Goal: Use online tool/utility: Utilize a website feature to perform a specific function

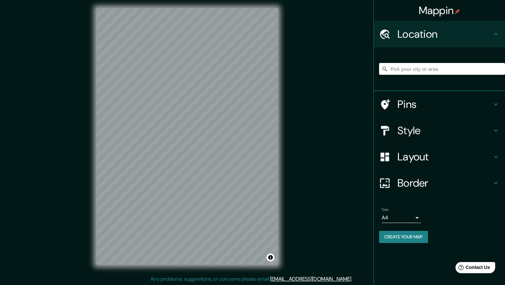
scroll to position [3, 0]
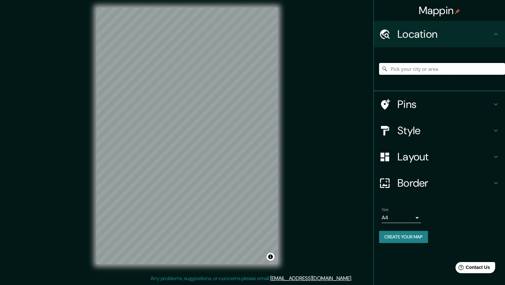
click at [425, 69] on input "Pick your city or area" at bounding box center [442, 69] width 126 height 12
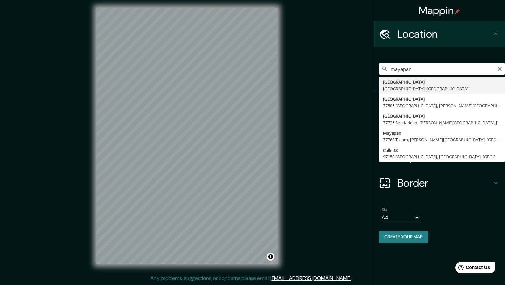
type input "[GEOGRAPHIC_DATA], [GEOGRAPHIC_DATA], [GEOGRAPHIC_DATA]"
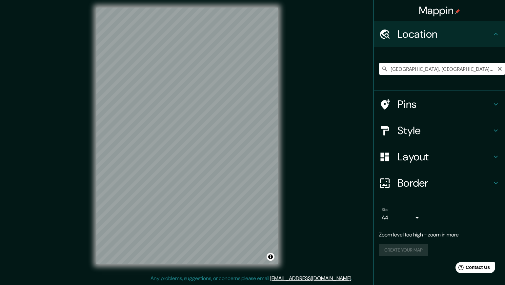
click at [431, 68] on input "[GEOGRAPHIC_DATA], [GEOGRAPHIC_DATA], [GEOGRAPHIC_DATA]" at bounding box center [442, 69] width 126 height 12
click at [485, 70] on input "[GEOGRAPHIC_DATA], [GEOGRAPHIC_DATA], [GEOGRAPHIC_DATA]" at bounding box center [442, 69] width 126 height 12
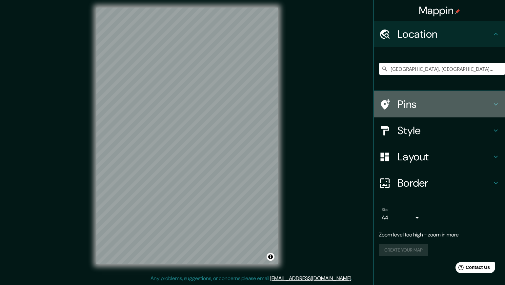
click at [437, 105] on h4 "Pins" at bounding box center [444, 104] width 94 height 13
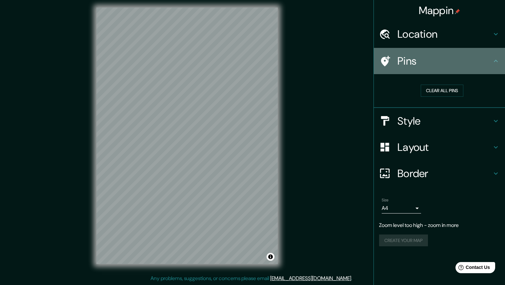
click at [450, 68] on div "Pins" at bounding box center [439, 61] width 131 height 26
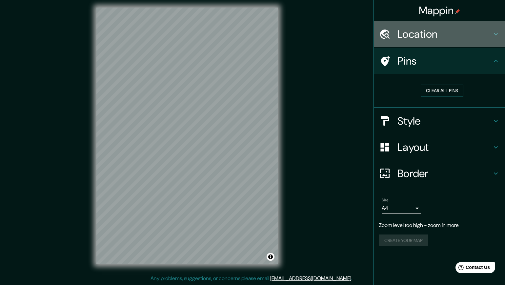
click at [443, 35] on h4 "Location" at bounding box center [444, 34] width 94 height 13
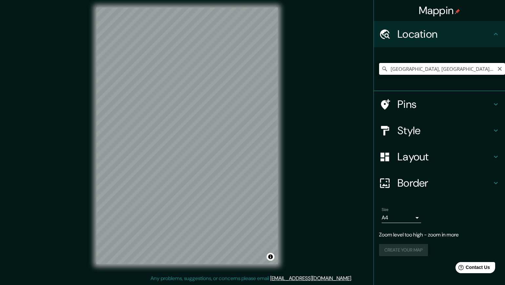
drag, startPoint x: 460, startPoint y: 68, endPoint x: 385, endPoint y: 70, distance: 74.8
click at [385, 70] on div "[GEOGRAPHIC_DATA], [GEOGRAPHIC_DATA], [GEOGRAPHIC_DATA]" at bounding box center [442, 69] width 126 height 12
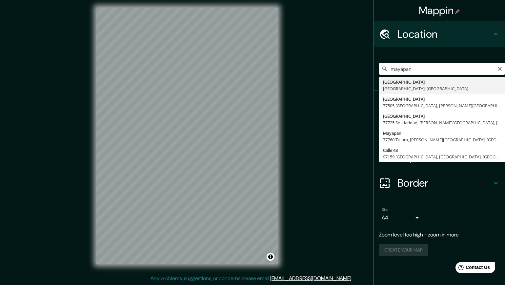
type input "[GEOGRAPHIC_DATA], [GEOGRAPHIC_DATA], [GEOGRAPHIC_DATA]"
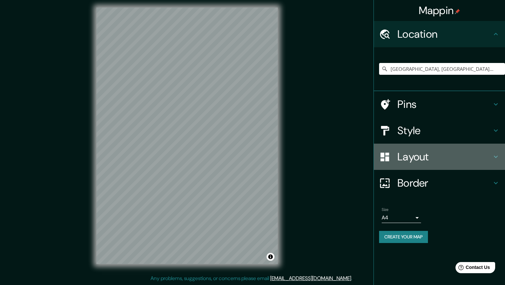
click at [397, 155] on div at bounding box center [388, 156] width 18 height 11
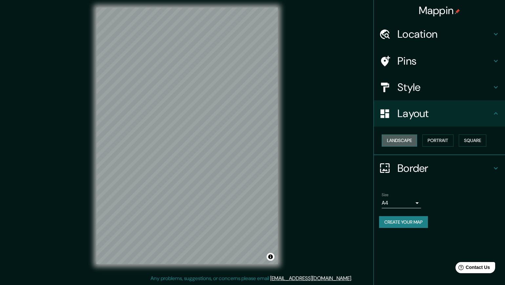
click at [405, 142] on button "Landscape" at bounding box center [399, 140] width 35 height 12
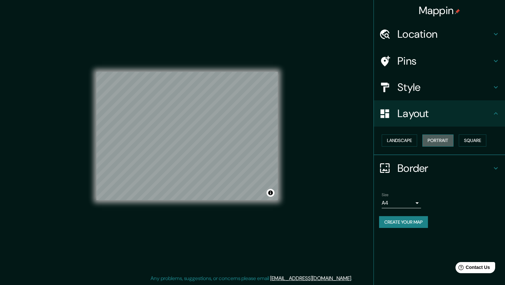
click at [438, 139] on button "Portrait" at bounding box center [437, 140] width 31 height 12
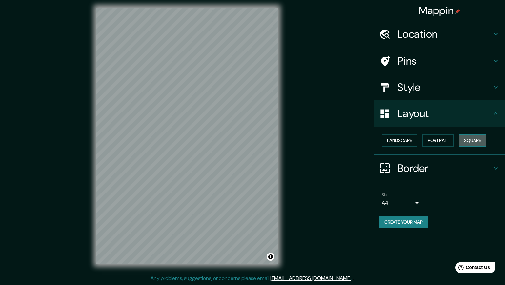
click at [469, 141] on button "Square" at bounding box center [473, 140] width 28 height 12
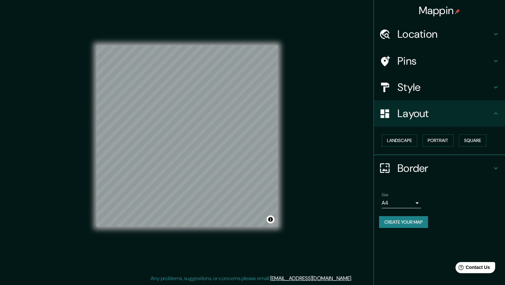
drag, startPoint x: 411, startPoint y: 112, endPoint x: 409, endPoint y: 96, distance: 16.8
click at [410, 111] on h4 "Layout" at bounding box center [444, 113] width 94 height 13
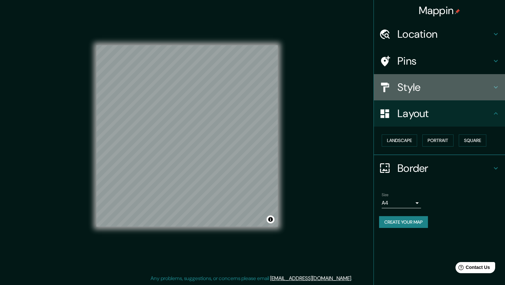
click at [409, 90] on h4 "Style" at bounding box center [444, 87] width 94 height 13
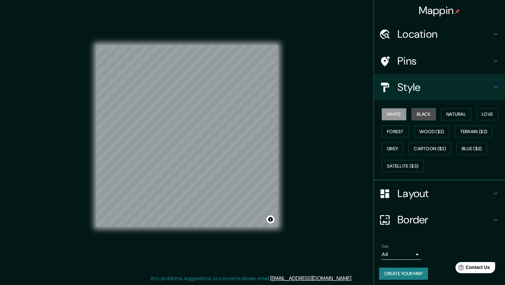
click at [418, 114] on button "Black" at bounding box center [424, 114] width 25 height 12
click at [454, 115] on button "Natural" at bounding box center [456, 114] width 30 height 12
click at [485, 114] on button "Love" at bounding box center [487, 114] width 22 height 12
click at [394, 131] on button "Forest" at bounding box center [395, 132] width 27 height 12
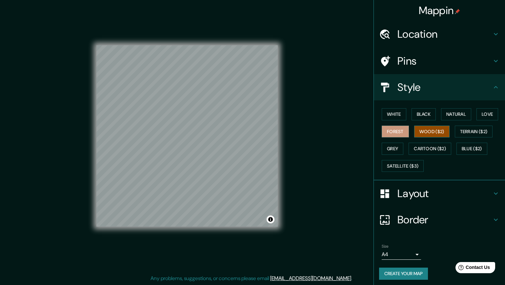
click at [422, 131] on button "Wood ($2)" at bounding box center [431, 132] width 35 height 12
click at [478, 133] on button "Terrain ($2)" at bounding box center [474, 132] width 38 height 12
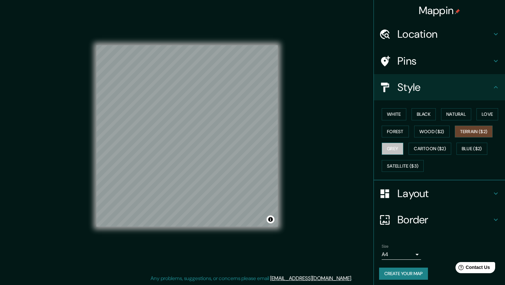
click at [390, 147] on button "Grey" at bounding box center [393, 149] width 22 height 12
click at [416, 151] on button "Cartoon ($2)" at bounding box center [430, 149] width 43 height 12
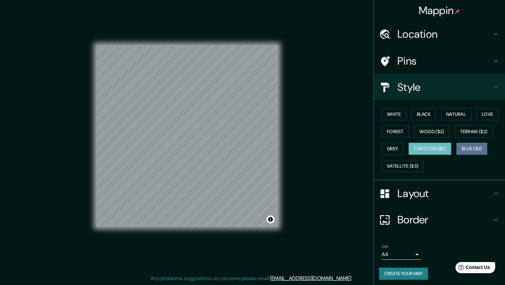
click at [468, 150] on button "Blue ($2)" at bounding box center [471, 149] width 31 height 12
click at [443, 147] on button "Cartoon ($2)" at bounding box center [430, 149] width 43 height 12
click at [416, 163] on button "Satellite ($3)" at bounding box center [403, 166] width 42 height 12
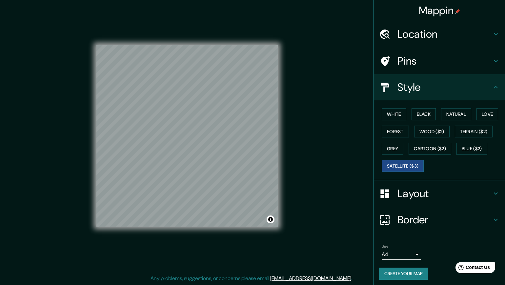
click at [404, 38] on h4 "Location" at bounding box center [444, 34] width 94 height 13
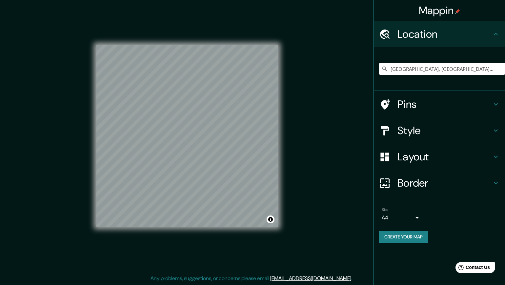
click at [417, 107] on h4 "Pins" at bounding box center [444, 104] width 94 height 13
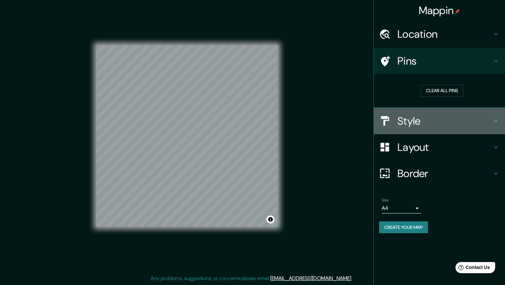
click at [418, 128] on div "Style" at bounding box center [439, 121] width 131 height 26
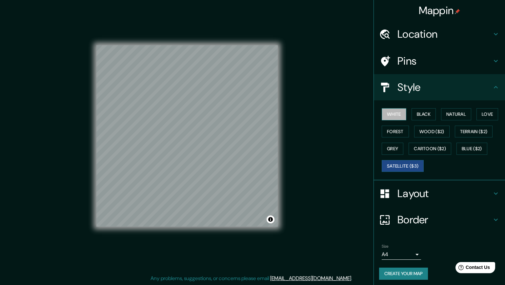
click at [389, 115] on button "White" at bounding box center [394, 114] width 25 height 12
click at [394, 165] on button "Satellite ($3)" at bounding box center [403, 166] width 42 height 12
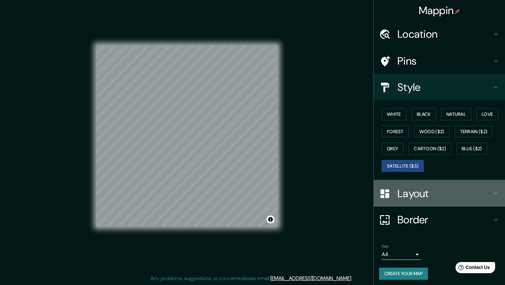
click at [425, 188] on div "Layout" at bounding box center [439, 193] width 131 height 26
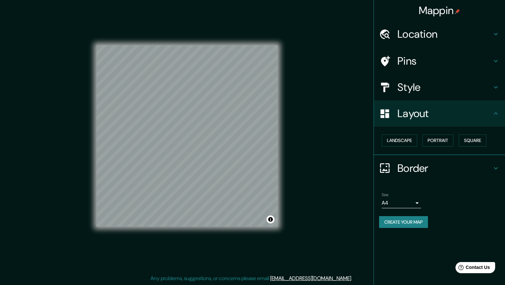
click at [419, 159] on div "Border" at bounding box center [439, 168] width 131 height 26
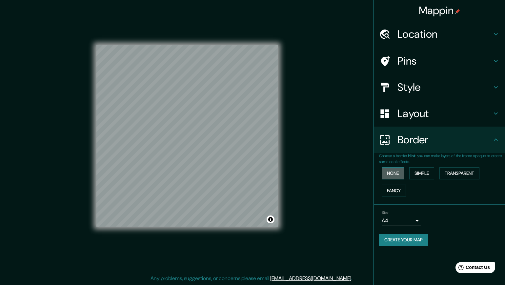
click at [395, 169] on button "None" at bounding box center [393, 173] width 22 height 12
click at [419, 171] on button "Simple" at bounding box center [421, 173] width 25 height 12
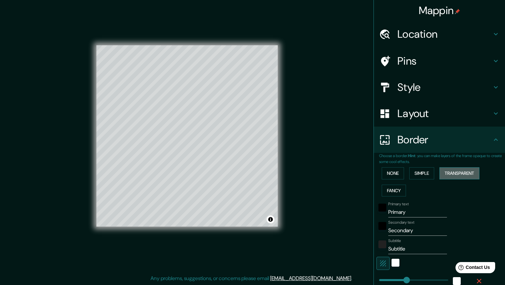
click at [451, 174] on button "Transparent" at bounding box center [459, 173] width 40 height 12
click at [390, 188] on button "Fancy" at bounding box center [394, 191] width 24 height 12
click at [392, 188] on button "Fancy" at bounding box center [394, 191] width 24 height 12
type input "221"
type input "44"
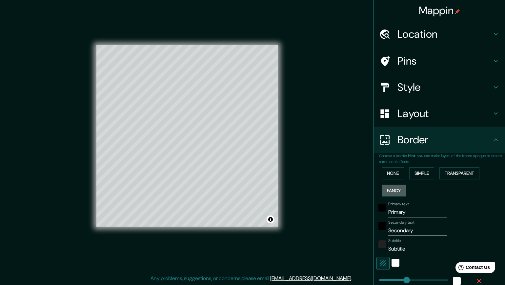
type input "44"
type input "22"
click at [401, 136] on h4 "Border" at bounding box center [444, 139] width 94 height 13
